Goal: Transaction & Acquisition: Purchase product/service

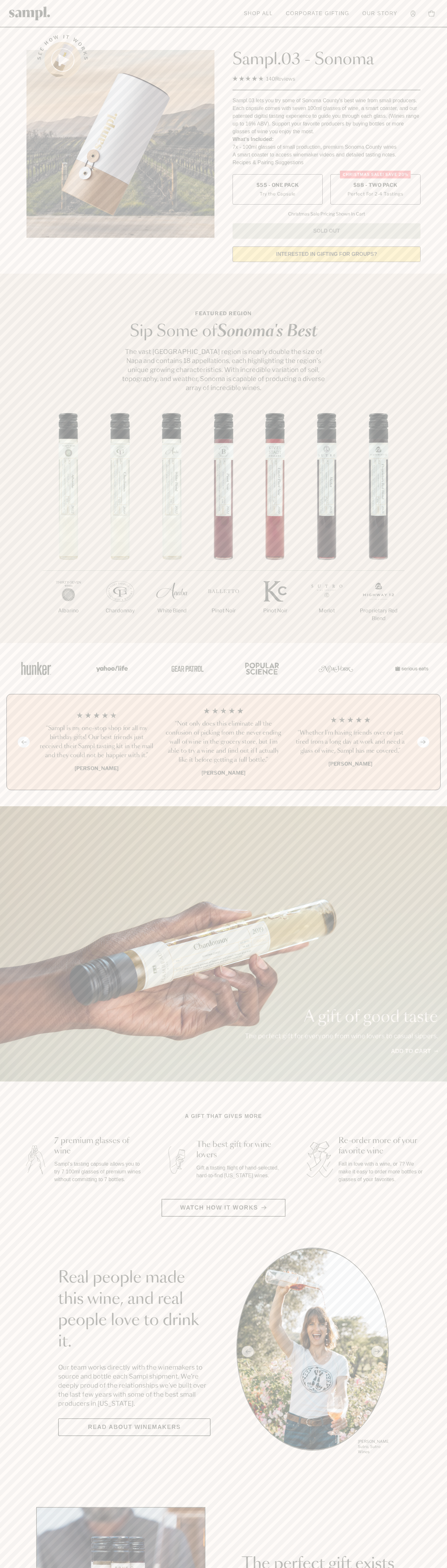
click at [375, 190] on label "Christmas SALE! Save 20% $88 - Two Pack Perfect For 2-4 Tastings" at bounding box center [375, 189] width 90 height 30
click at [224, 743] on h3 "“Not only does this eliminate all the confusion of picking from the never endin…" at bounding box center [223, 742] width 116 height 45
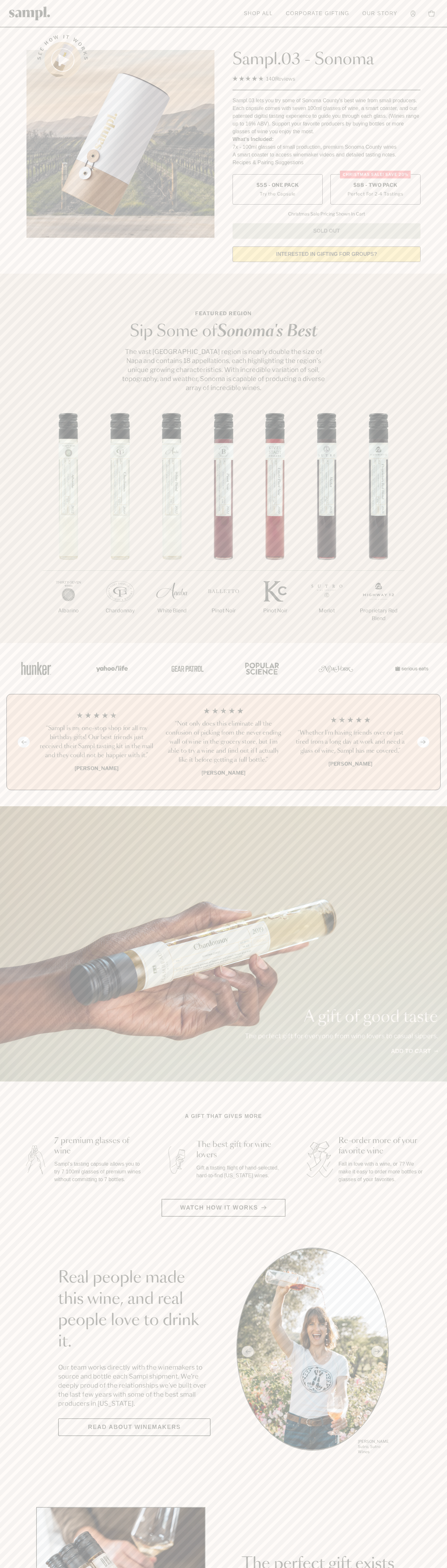
click at [157, 15] on header "Toggle navigation menu Shop All Corporate Gifting Our Story Account Story Shop …" at bounding box center [224, 13] width 447 height 27
click at [429, 1108] on main "See how it works Sampl.03 - Sonoma 4.9 Rated 4.9 out of 5 stars 140 Reviews Cli…" at bounding box center [224, 1438] width 447 height 2875
click at [254, 1567] on html "Skip to main content Toggle navigation menu Shop All Corporate Gifting Our Stor…" at bounding box center [224, 1513] width 447 height 3026
click at [6, 148] on section "See how it works Sampl.03 - Sonoma 4.9 Rated 4.9 out of 5 stars 140 Reviews Cli…" at bounding box center [224, 146] width 447 height 241
click at [375, 186] on span "$88 - Two Pack" at bounding box center [375, 185] width 44 height 7
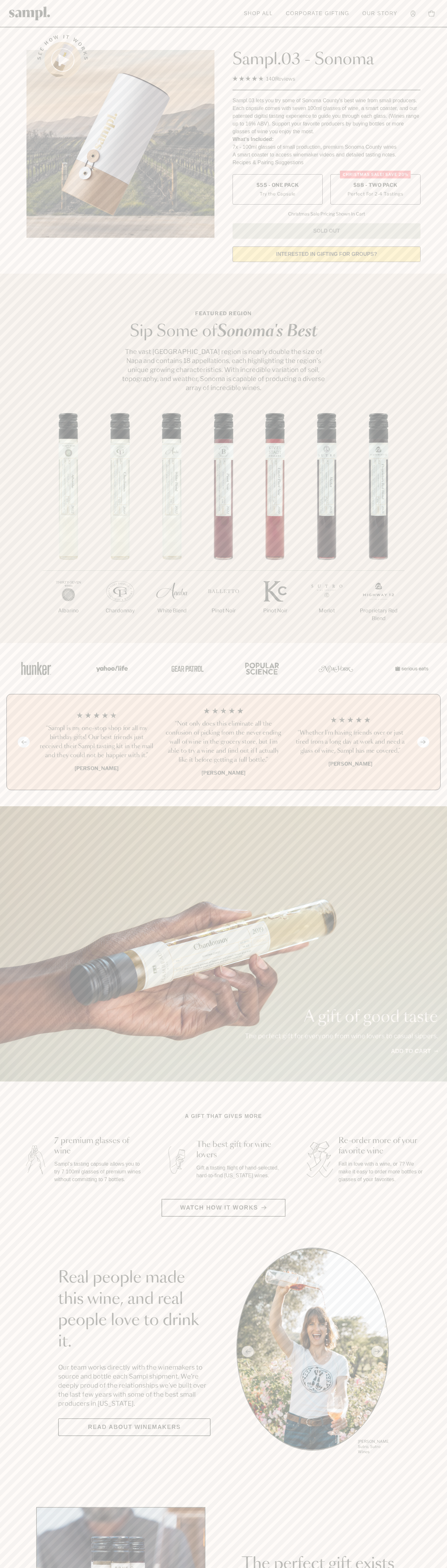
click at [224, 743] on h3 "“Not only does this eliminate all the confusion of picking from the never endin…" at bounding box center [223, 742] width 116 height 45
